Goal: Navigation & Orientation: Find specific page/section

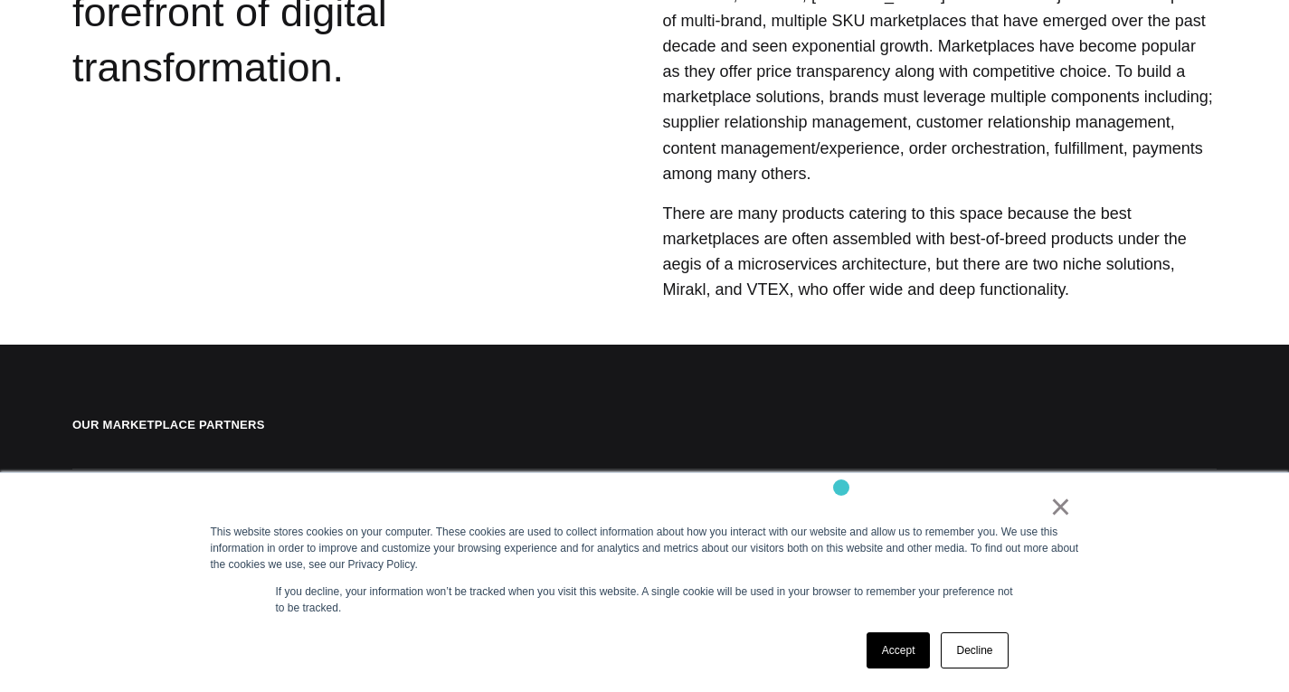
scroll to position [904, 0]
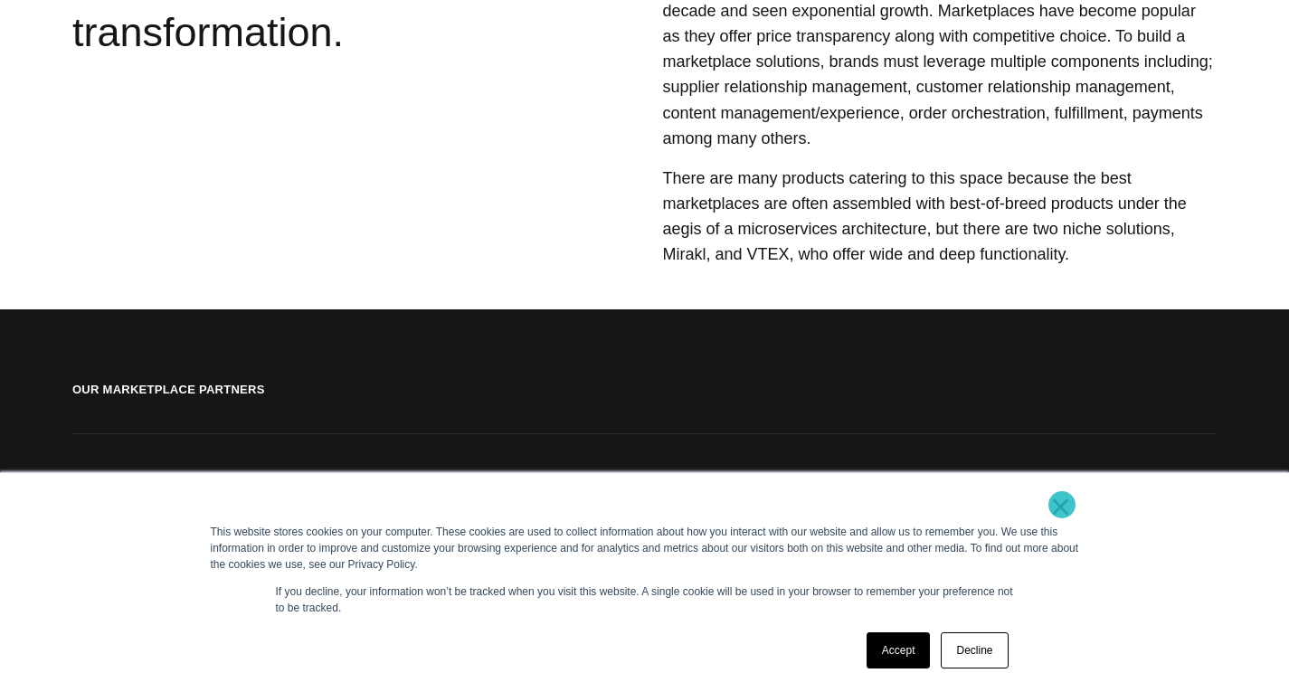
click at [1062, 505] on link "×" at bounding box center [1061, 506] width 22 height 16
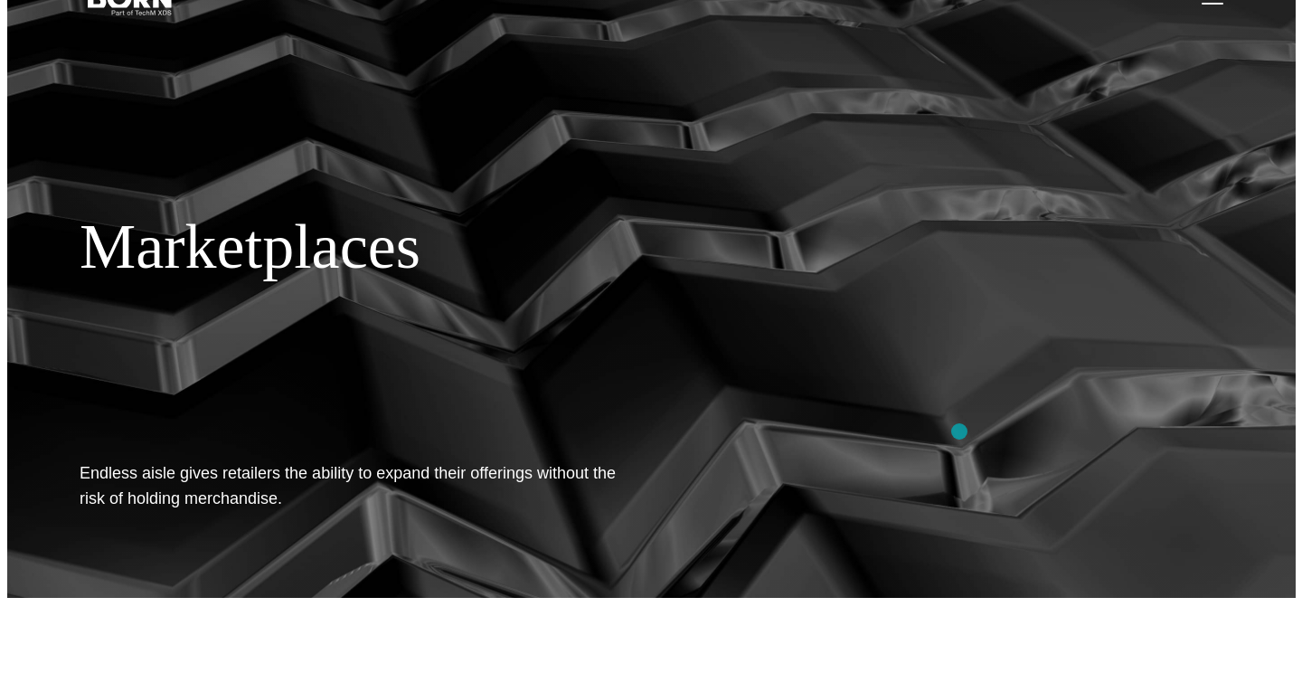
scroll to position [0, 0]
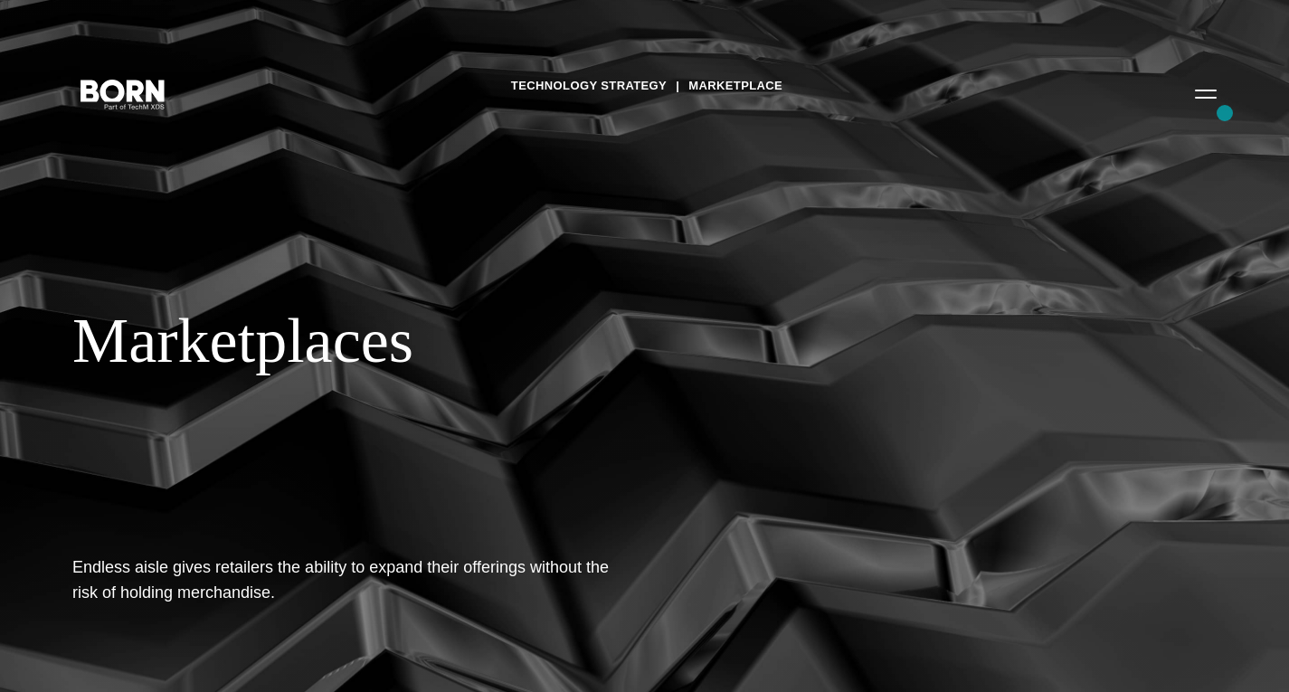
click at [1220, 107] on button "Primary Menu" at bounding box center [1205, 93] width 43 height 38
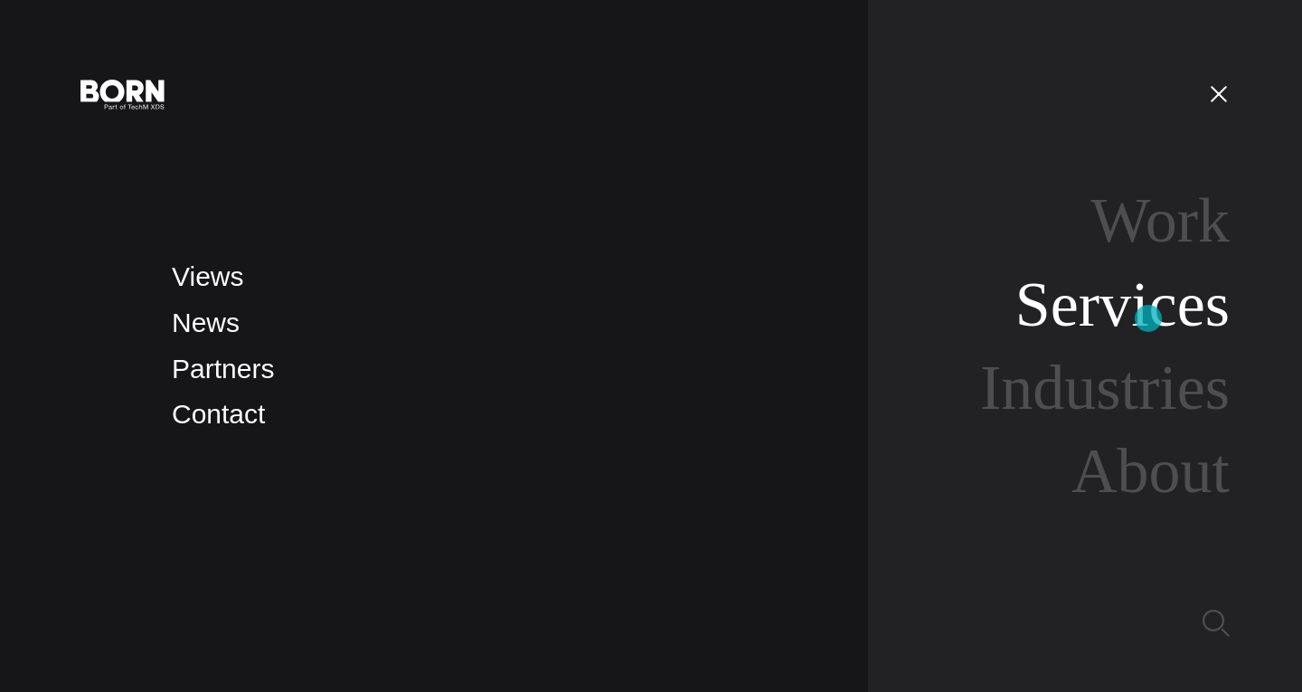
click at [1149, 318] on link "Services" at bounding box center [1123, 305] width 214 height 70
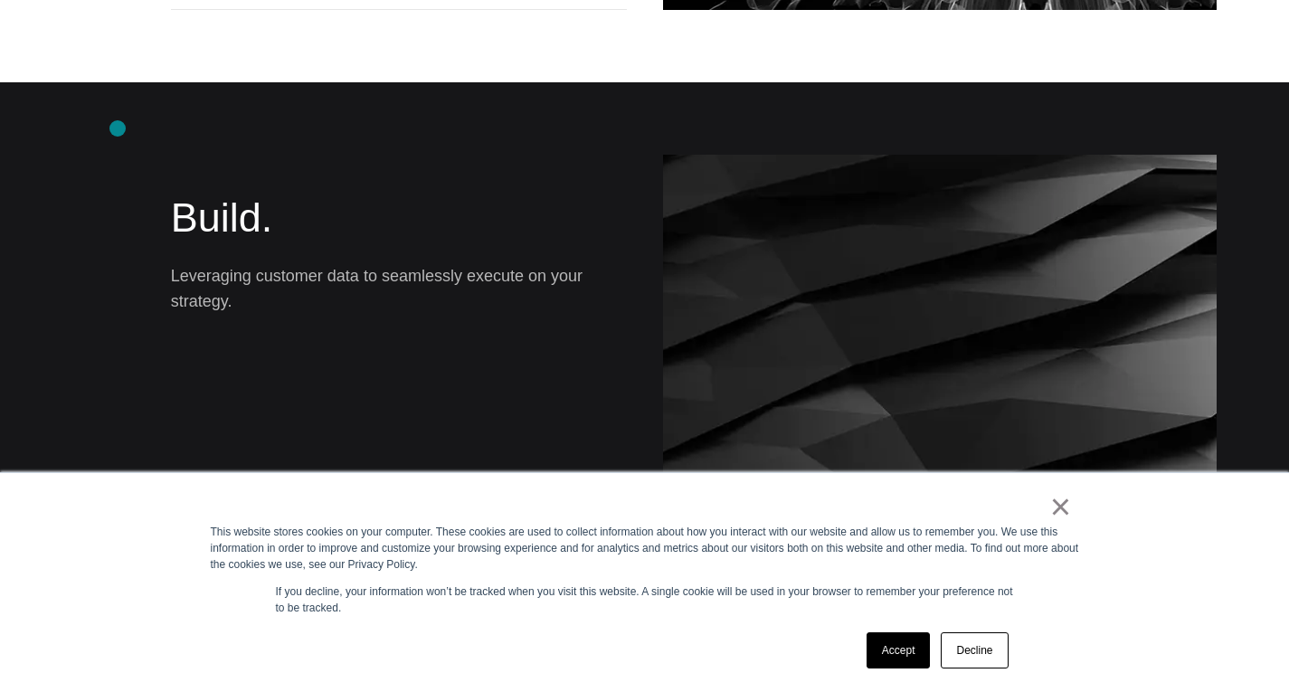
scroll to position [1628, 0]
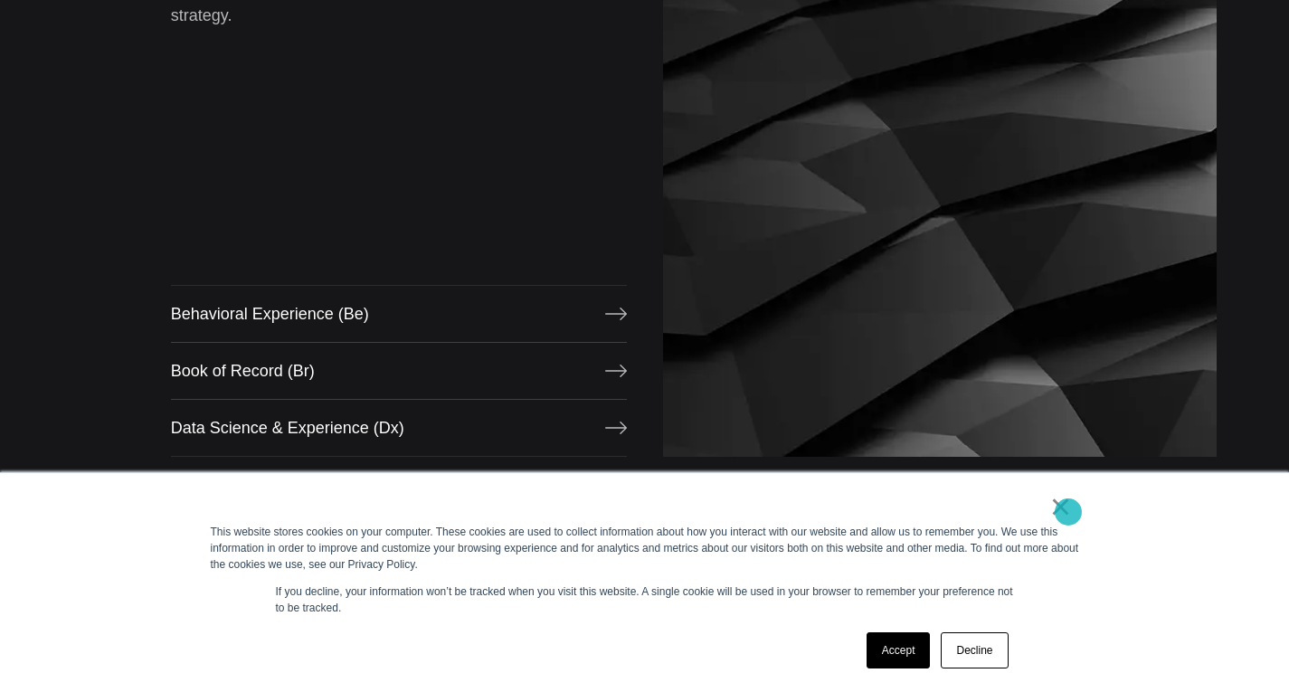
click at [1068, 513] on link "×" at bounding box center [1061, 506] width 22 height 16
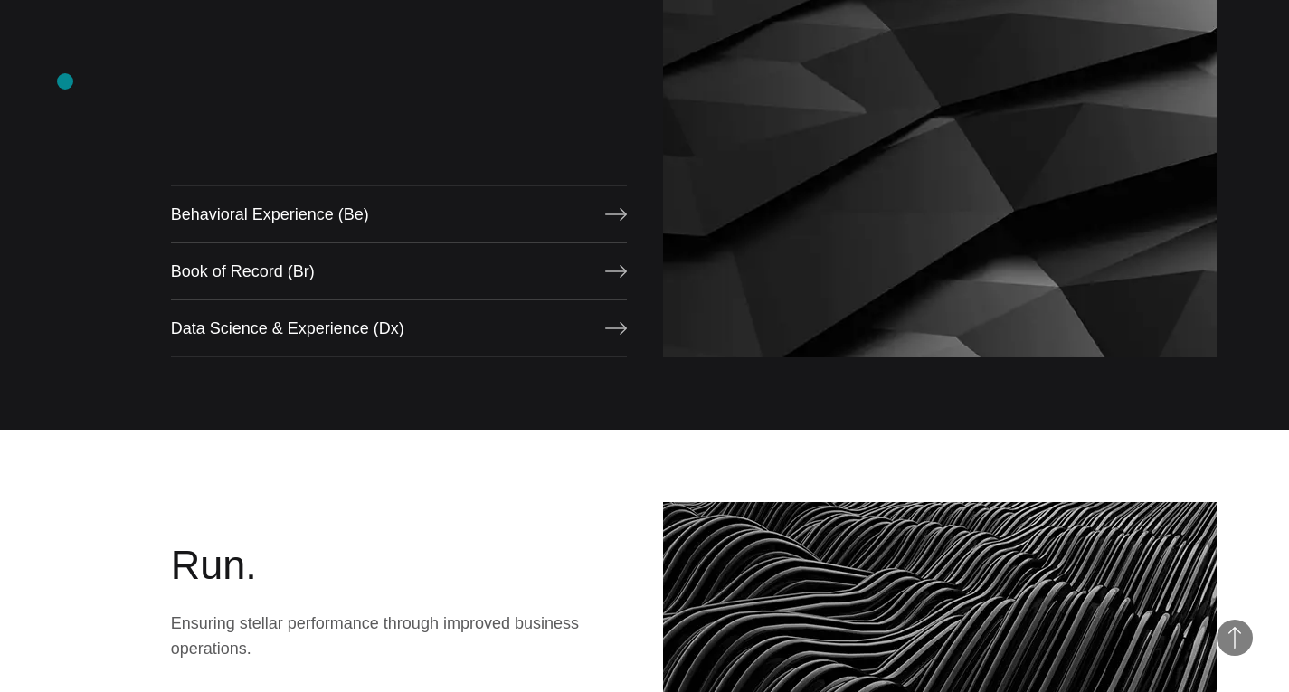
scroll to position [1538, 0]
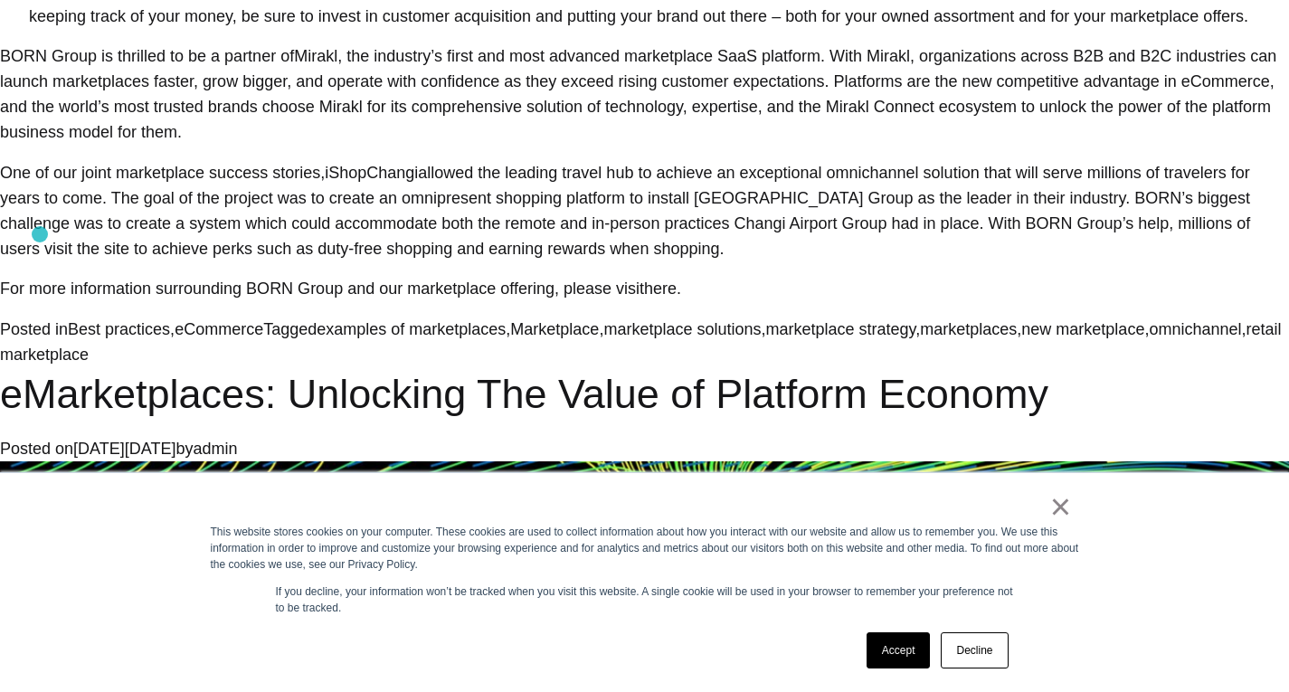
scroll to position [1718, 0]
